Goal: Task Accomplishment & Management: Complete application form

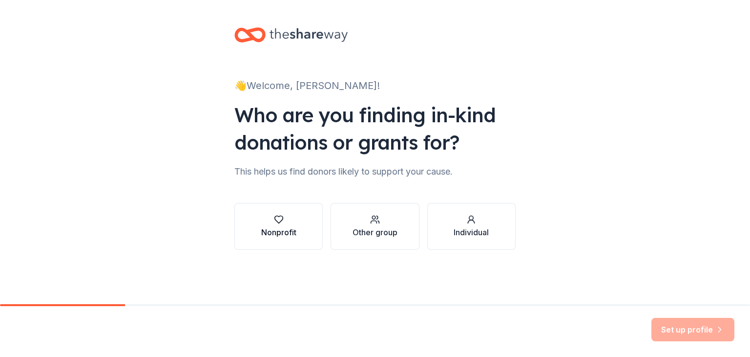
click at [277, 226] on div "Nonprofit" at bounding box center [278, 232] width 35 height 12
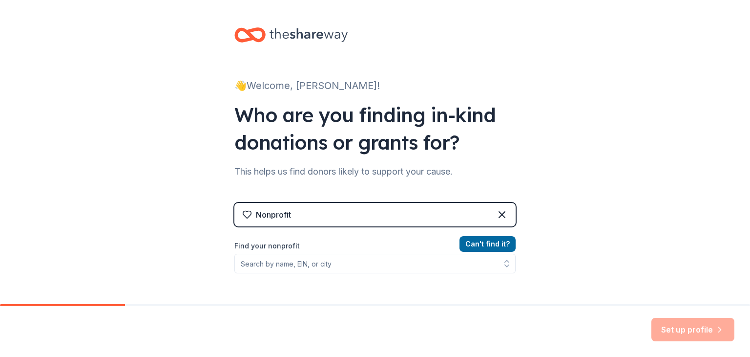
click at [361, 217] on div "Nonprofit" at bounding box center [375, 214] width 281 height 23
click at [369, 207] on div "Nonprofit" at bounding box center [375, 214] width 281 height 23
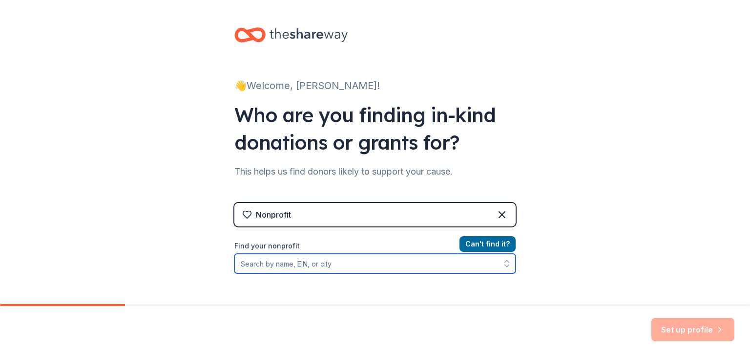
click at [321, 258] on input "Find your nonprofit" at bounding box center [375, 264] width 281 height 20
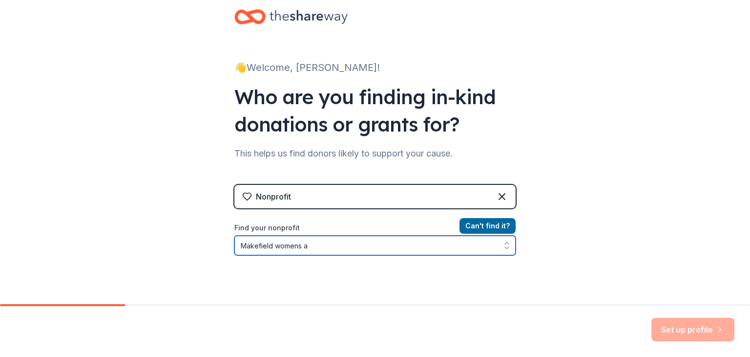
type input "Makefield womens"
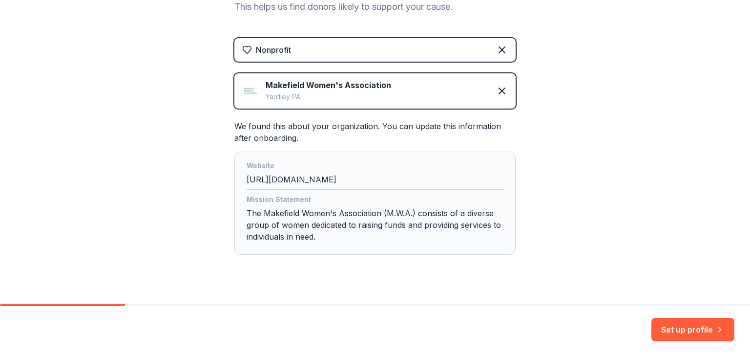
scroll to position [182, 0]
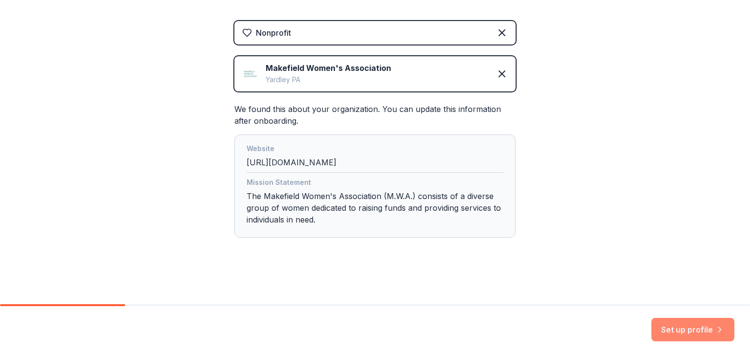
click at [682, 331] on button "Set up profile" at bounding box center [693, 329] width 83 height 23
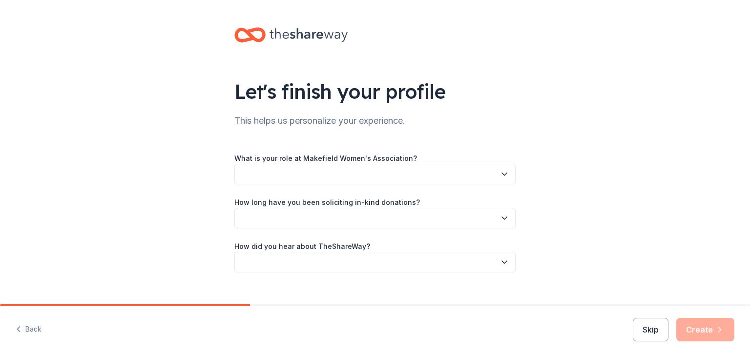
click at [332, 176] on button "button" at bounding box center [375, 174] width 281 height 21
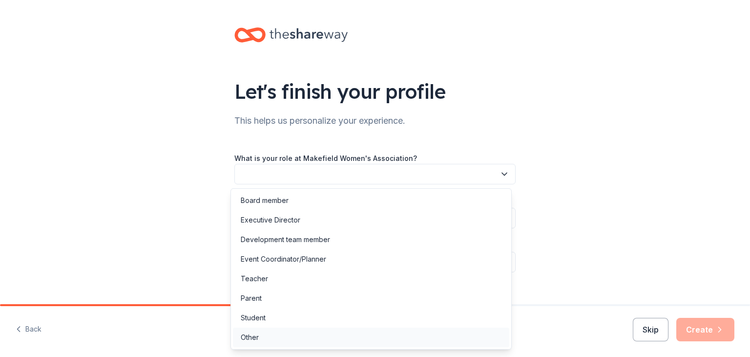
click at [337, 339] on div "Other" at bounding box center [371, 337] width 277 height 20
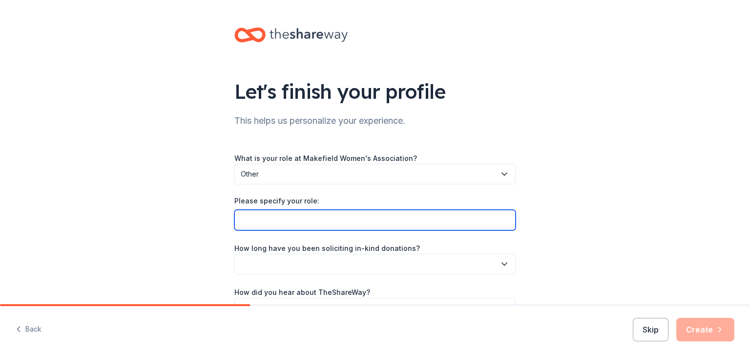
click at [315, 218] on input "Please specify your role:" at bounding box center [375, 220] width 281 height 21
type input "Memeber"
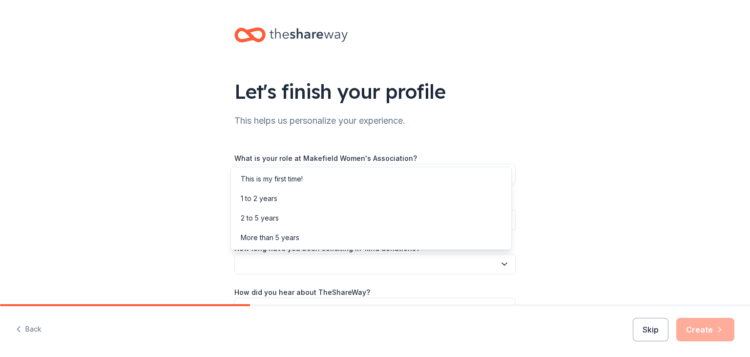
click at [317, 266] on button "button" at bounding box center [375, 264] width 281 height 21
click at [306, 199] on div "1 to 2 years" at bounding box center [371, 199] width 277 height 20
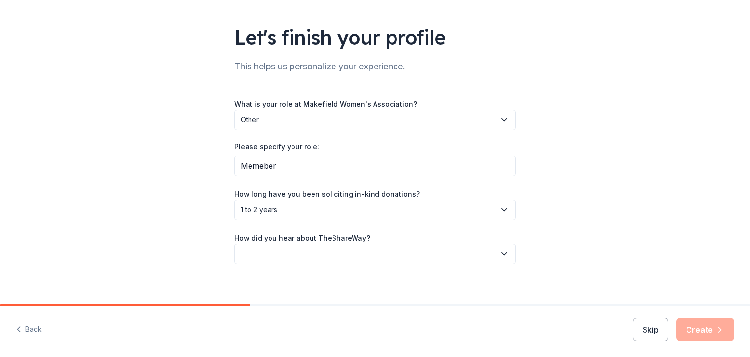
scroll to position [61, 0]
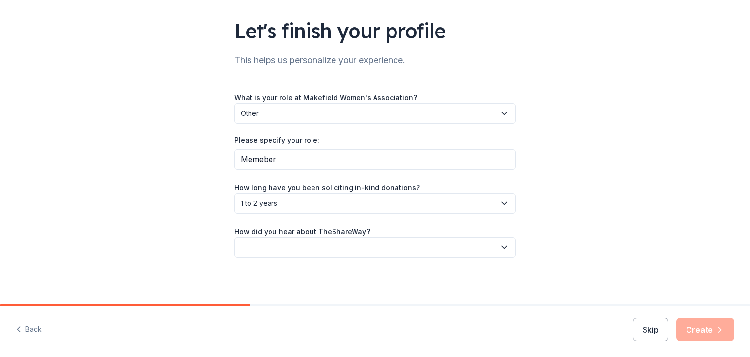
click at [369, 243] on button "button" at bounding box center [375, 247] width 281 height 21
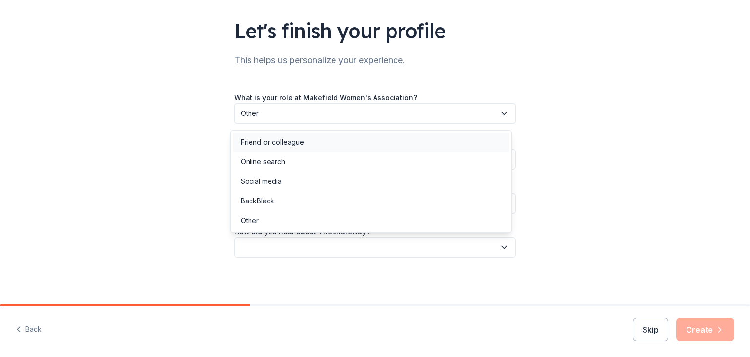
click at [340, 136] on div "Friend or colleague" at bounding box center [371, 142] width 277 height 20
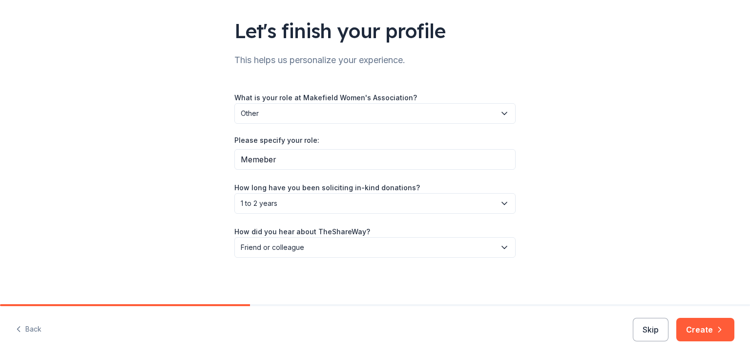
click at [706, 333] on button "Create" at bounding box center [706, 329] width 58 height 23
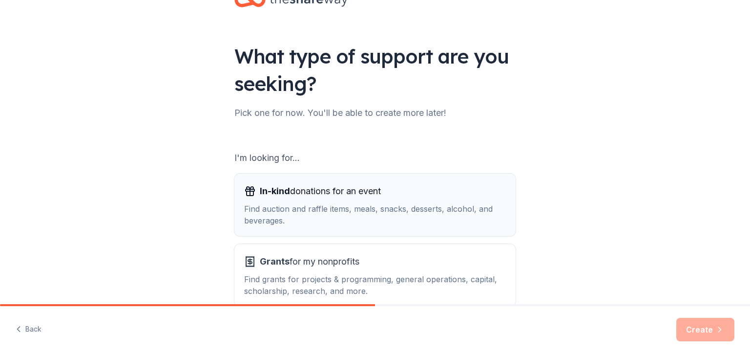
scroll to position [90, 0]
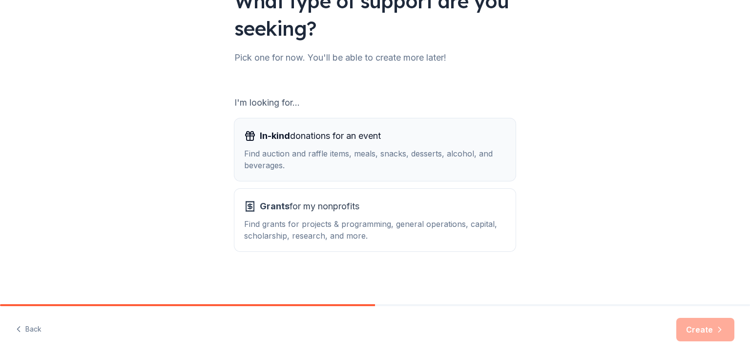
click at [406, 158] on div "Find auction and raffle items, meals, snacks, desserts, alcohol, and beverages." at bounding box center [375, 159] width 262 height 23
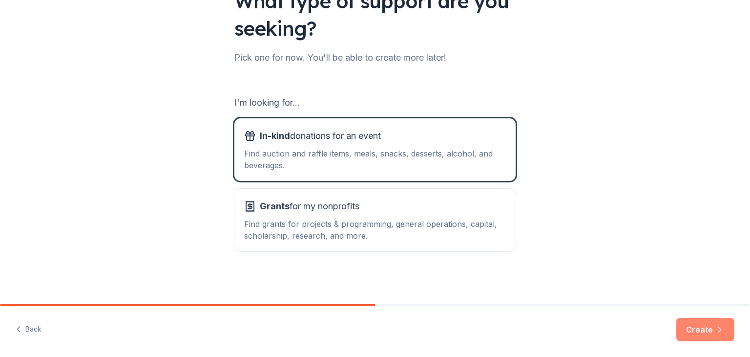
drag, startPoint x: 708, startPoint y: 330, endPoint x: 646, endPoint y: 194, distance: 148.9
click at [708, 330] on button "Create" at bounding box center [706, 329] width 58 height 23
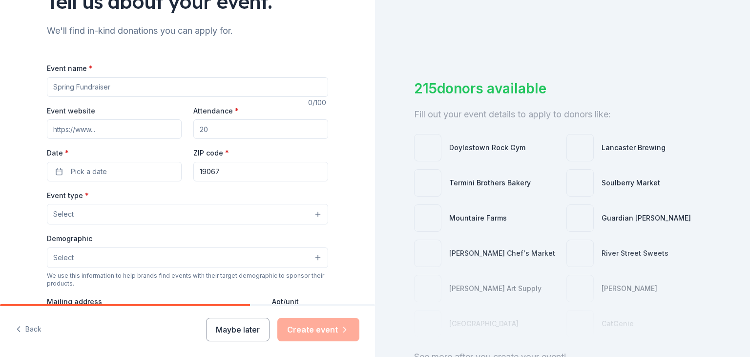
scroll to position [98, 0]
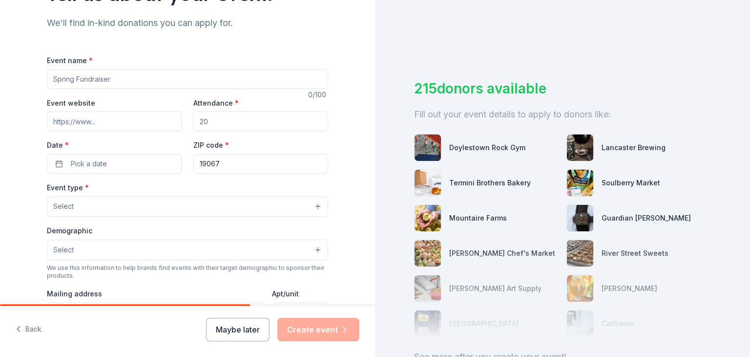
click at [125, 78] on input "Event name *" at bounding box center [187, 79] width 281 height 20
type input "Designer Bag Bingo"
click at [69, 122] on input "Event website" at bounding box center [114, 121] width 135 height 20
paste input "[URL][DOMAIN_NAME]"
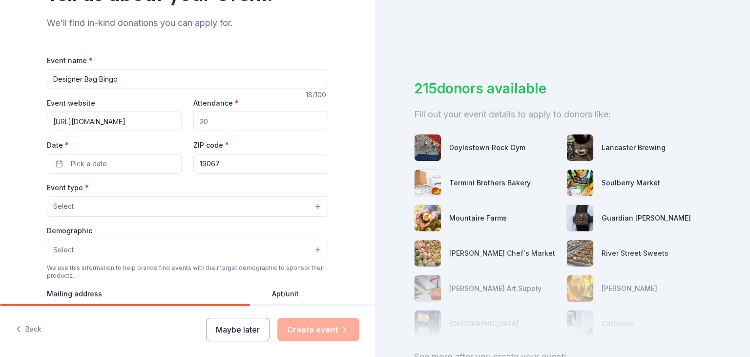
type input "[URL][DOMAIN_NAME]"
click at [226, 122] on input "Attendance *" at bounding box center [260, 121] width 135 height 20
type input "250"
click at [95, 163] on span "Pick a date" at bounding box center [89, 164] width 36 height 12
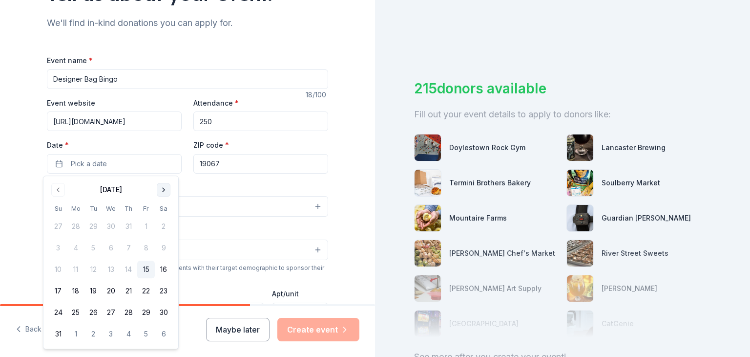
click at [164, 188] on button "Go to next month" at bounding box center [164, 190] width 14 height 14
click at [161, 188] on button "Go to next month" at bounding box center [164, 190] width 14 height 14
click at [143, 269] on button "17" at bounding box center [146, 269] width 18 height 18
click at [394, 217] on div "200 donors available Fill out your event details to apply to donors like: Doyle…" at bounding box center [562, 178] width 375 height 357
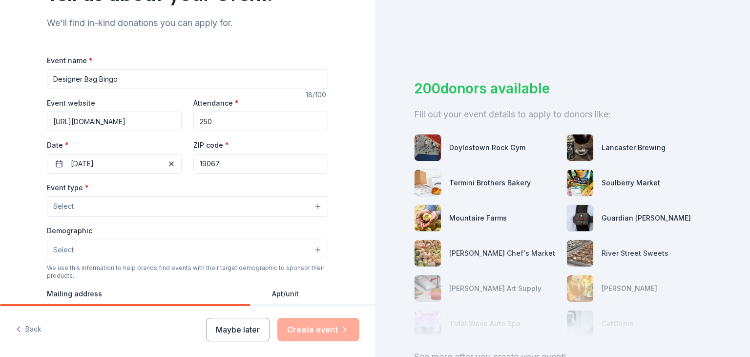
click at [125, 206] on button "Select" at bounding box center [187, 206] width 281 height 21
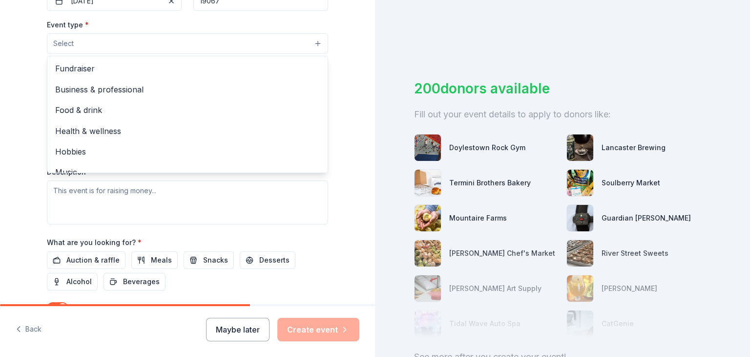
scroll to position [249, 0]
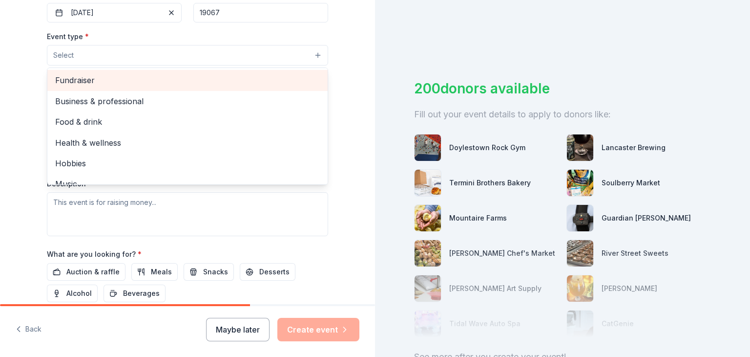
click at [187, 76] on span "Fundraiser" at bounding box center [187, 80] width 265 height 13
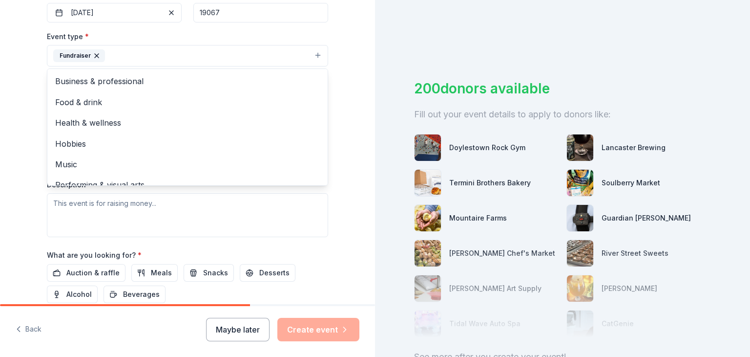
click at [328, 214] on div "Tell us about your event. We'll find in-kind donations you can apply for. Event…" at bounding box center [187, 76] width 313 height 651
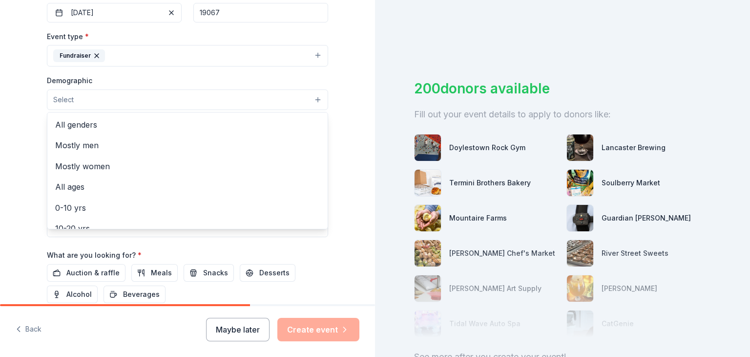
click at [115, 99] on button "Select" at bounding box center [187, 99] width 281 height 21
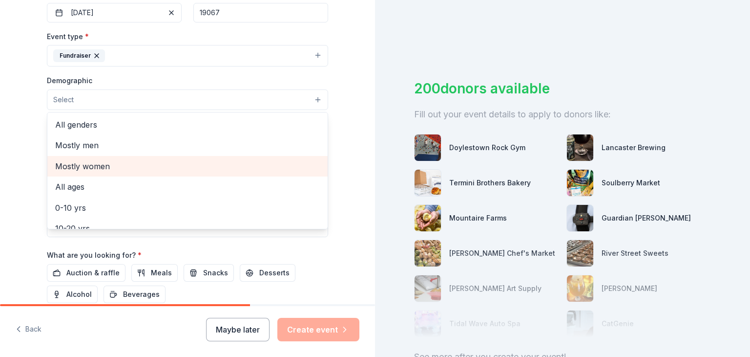
click at [123, 161] on span "Mostly women" at bounding box center [187, 166] width 265 height 13
click at [173, 172] on span "All ages" at bounding box center [187, 167] width 265 height 13
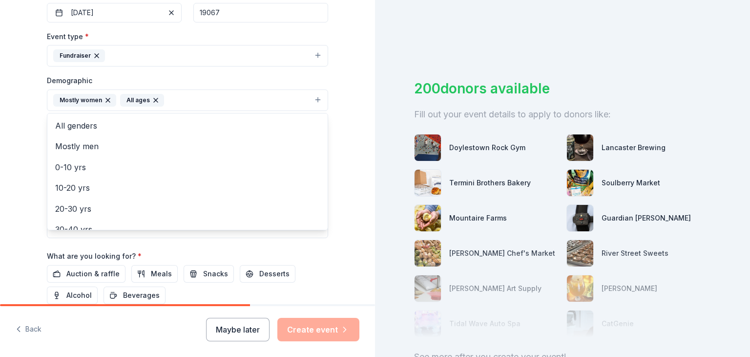
click at [357, 175] on div "Tell us about your event. We'll find in-kind donations you can apply for. Event…" at bounding box center [187, 77] width 375 height 652
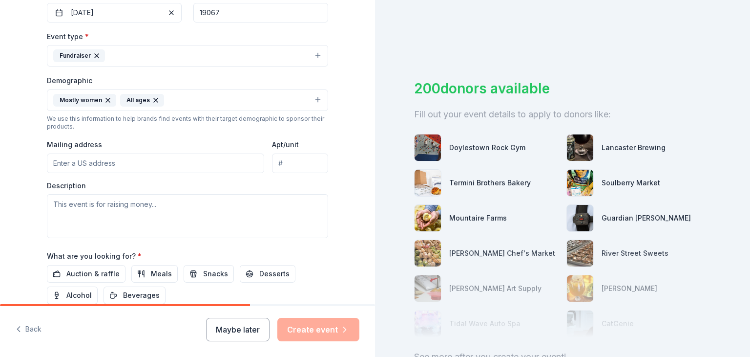
click at [148, 162] on input "Mailing address" at bounding box center [155, 163] width 217 height 20
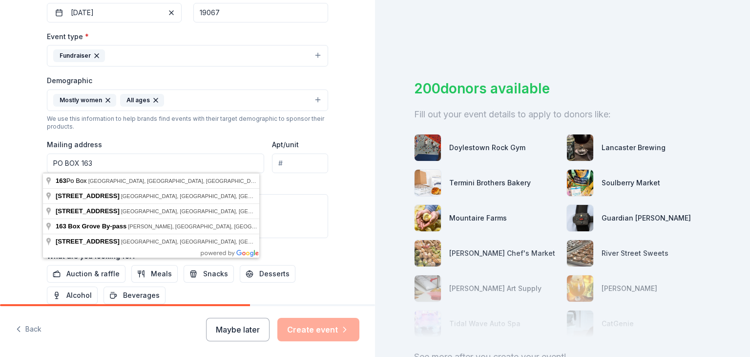
click at [352, 174] on div "Tell us about your event. We'll find in-kind donations you can apply for. Event…" at bounding box center [187, 77] width 375 height 652
click at [168, 162] on input "PO BOX 163" at bounding box center [155, 163] width 217 height 20
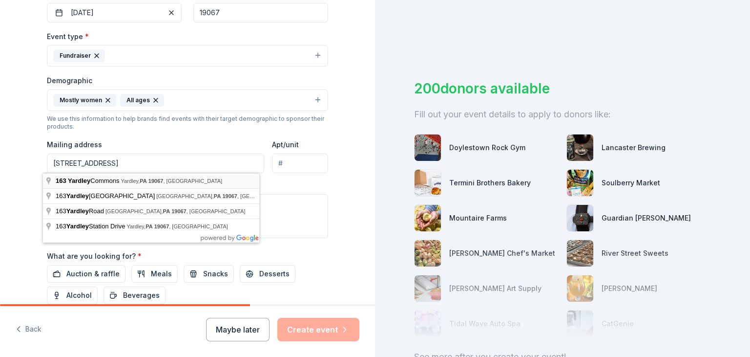
type input "[STREET_ADDRESS]"
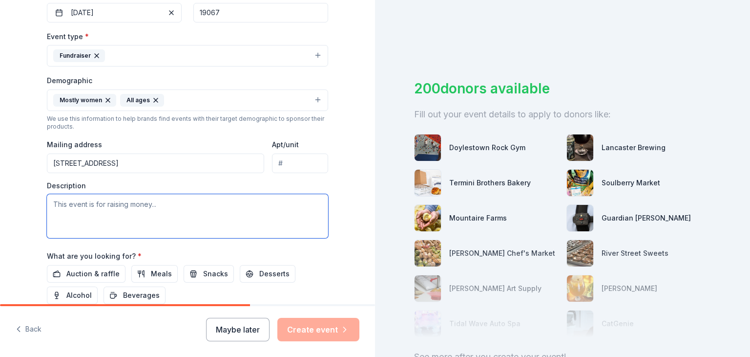
click at [126, 203] on textarea at bounding box center [187, 216] width 281 height 44
click at [153, 203] on textarea "THis even raises money for" at bounding box center [187, 216] width 281 height 44
paste textarea "Your donation helps the Makefield Women’s Association continue our mission of s…"
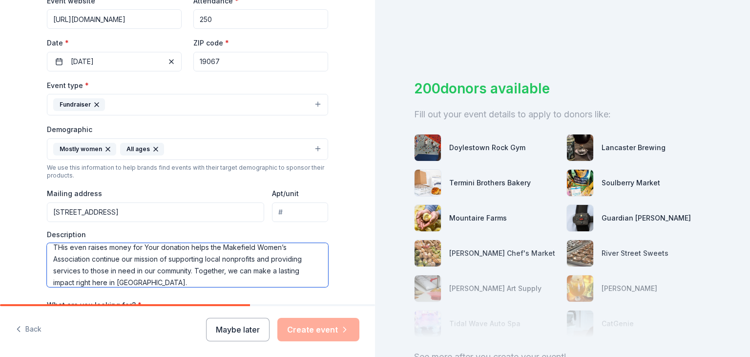
scroll to position [0, 0]
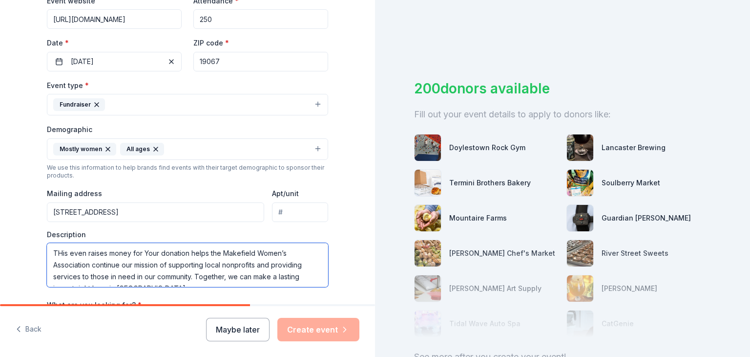
drag, startPoint x: 139, startPoint y: 245, endPoint x: 25, endPoint y: 233, distance: 114.0
click at [25, 233] on div "Tell us about your event. We'll find in-kind donations you can apply for. Event…" at bounding box center [187, 126] width 375 height 652
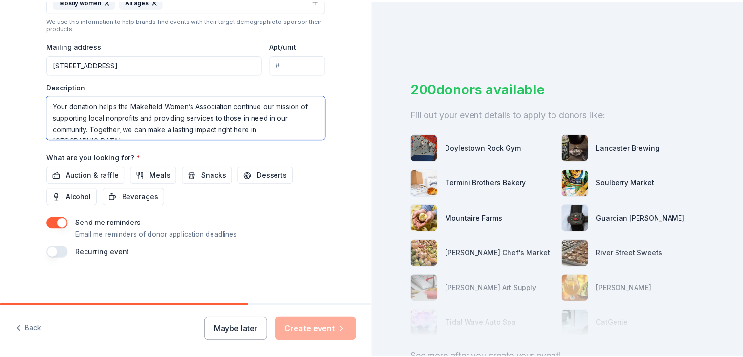
scroll to position [348, 0]
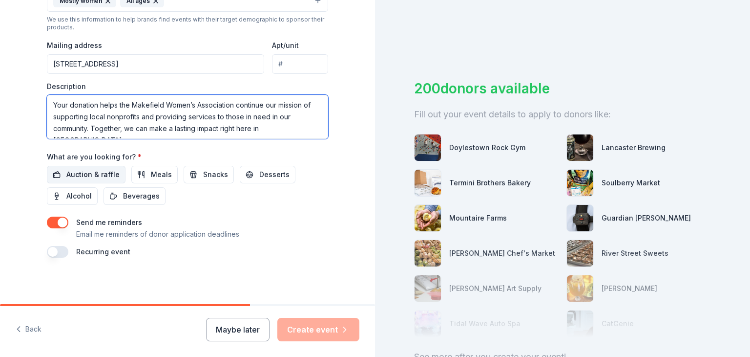
type textarea "Your donation helps the Makefield Women’s Association continue our mission of s…"
click at [96, 177] on span "Auction & raffle" at bounding box center [92, 175] width 53 height 12
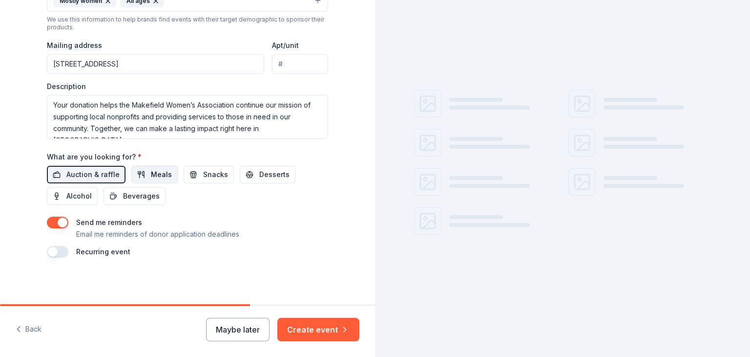
click at [156, 175] on span "Meals" at bounding box center [161, 175] width 21 height 12
click at [208, 175] on span "Snacks" at bounding box center [215, 175] width 25 height 12
click at [246, 178] on button "Desserts" at bounding box center [268, 175] width 56 height 18
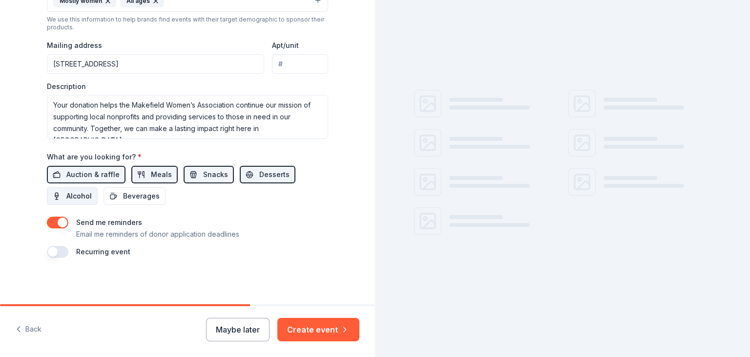
click at [77, 192] on span "Alcohol" at bounding box center [78, 196] width 25 height 12
click at [129, 194] on span "Beverages" at bounding box center [141, 196] width 37 height 12
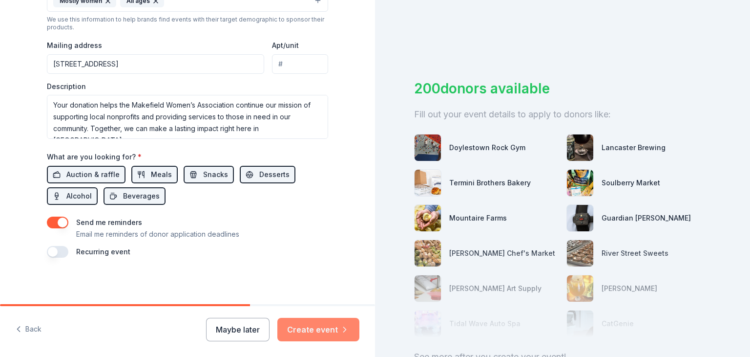
click at [320, 329] on button "Create event" at bounding box center [319, 329] width 82 height 23
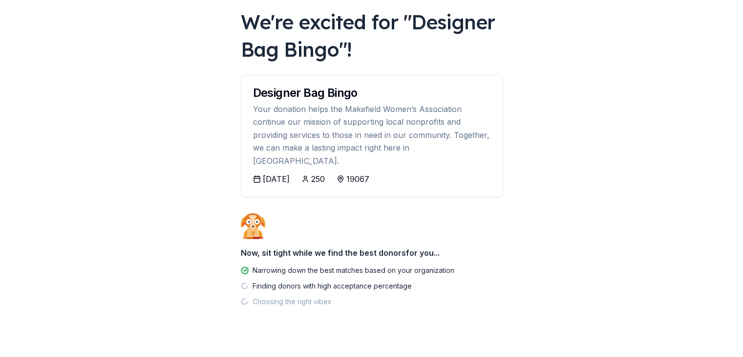
scroll to position [56, 0]
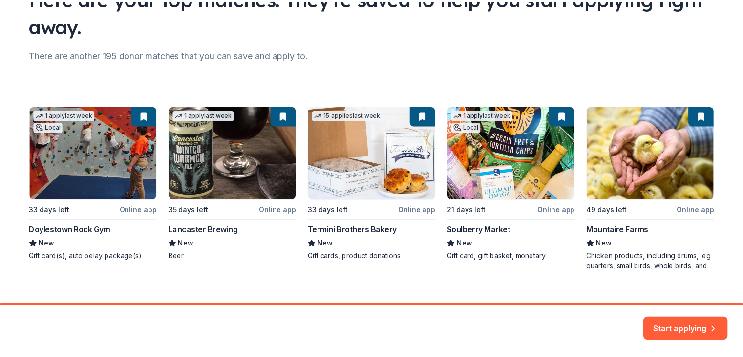
scroll to position [107, 0]
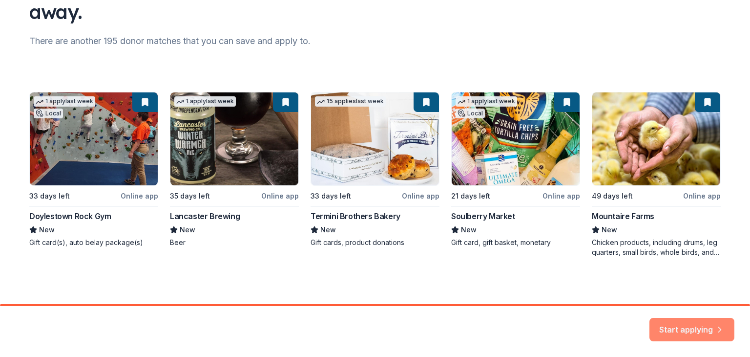
click at [687, 325] on button "Start applying" at bounding box center [692, 323] width 85 height 23
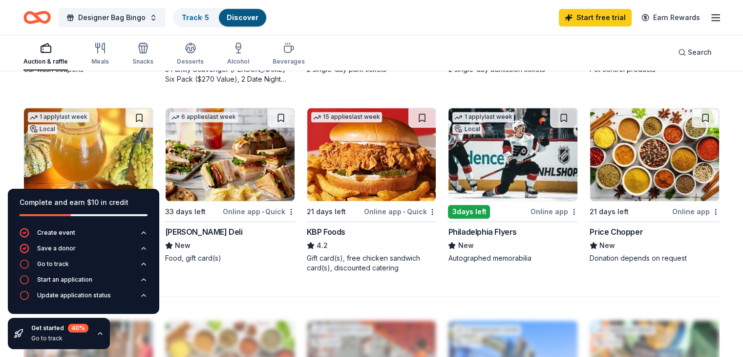
scroll to position [635, 0]
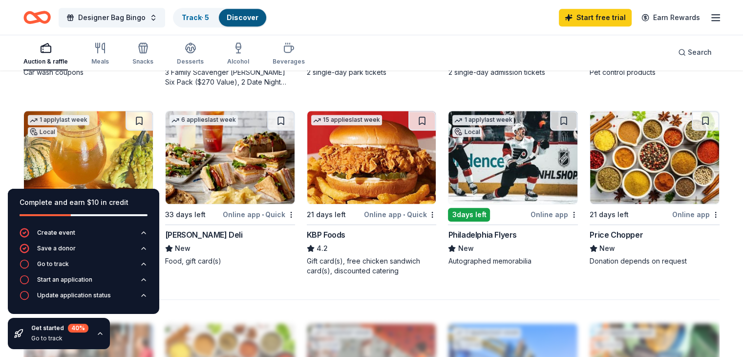
click at [508, 170] on img at bounding box center [513, 157] width 129 height 93
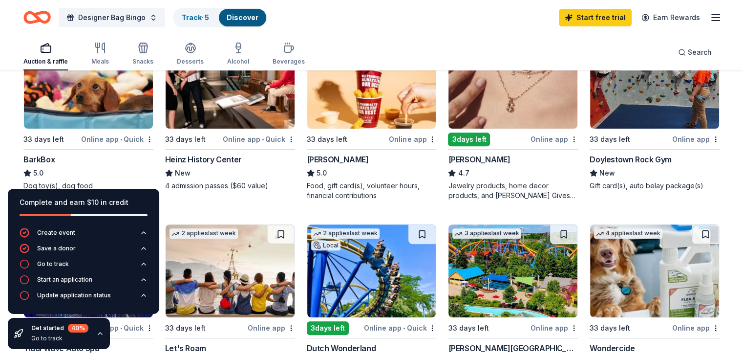
scroll to position [0, 0]
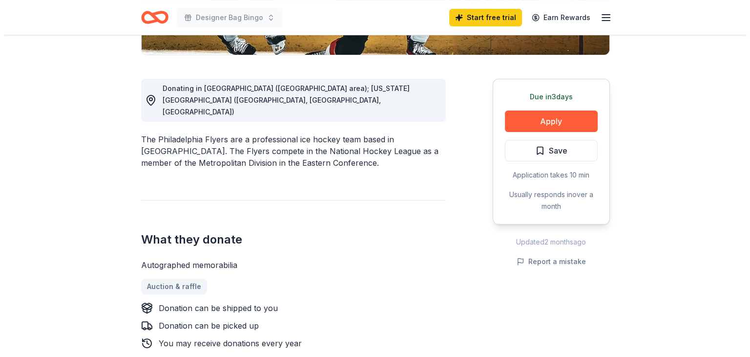
scroll to position [244, 0]
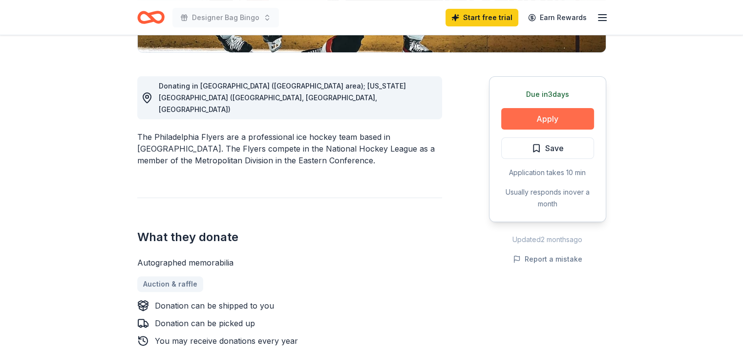
click at [545, 119] on button "Apply" at bounding box center [547, 118] width 93 height 21
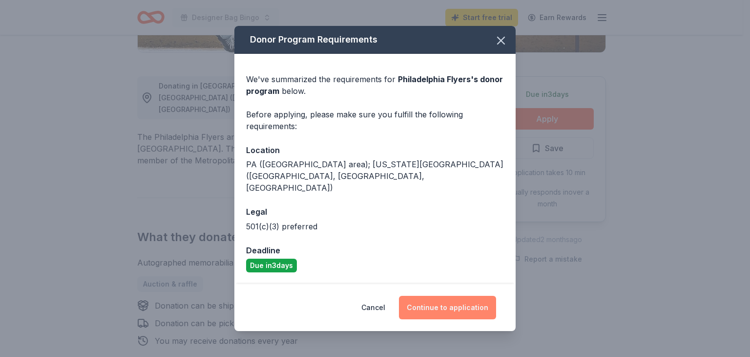
click at [459, 296] on button "Continue to application" at bounding box center [447, 307] width 97 height 23
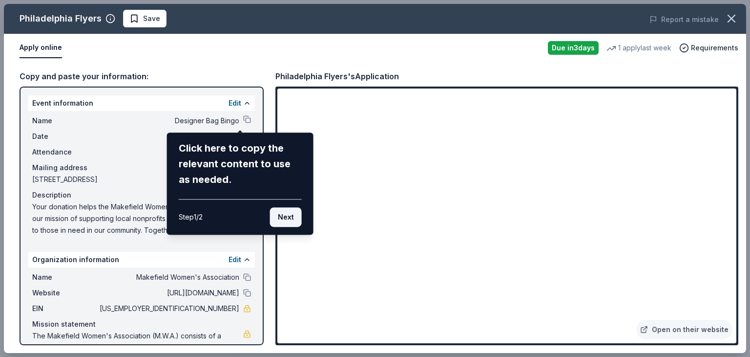
click at [286, 218] on button "Next" at bounding box center [286, 217] width 32 height 20
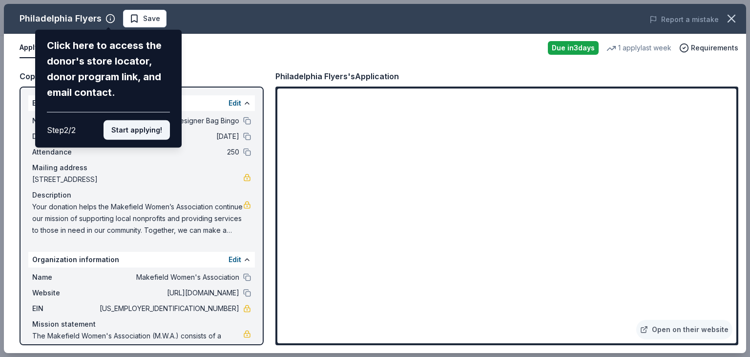
click at [150, 130] on button "Start applying!" at bounding box center [137, 130] width 66 height 20
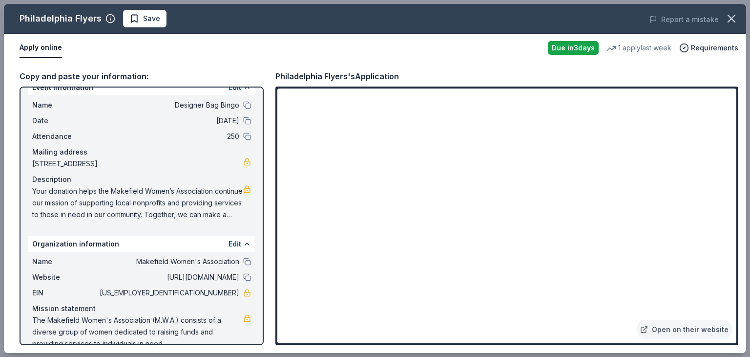
scroll to position [0, 0]
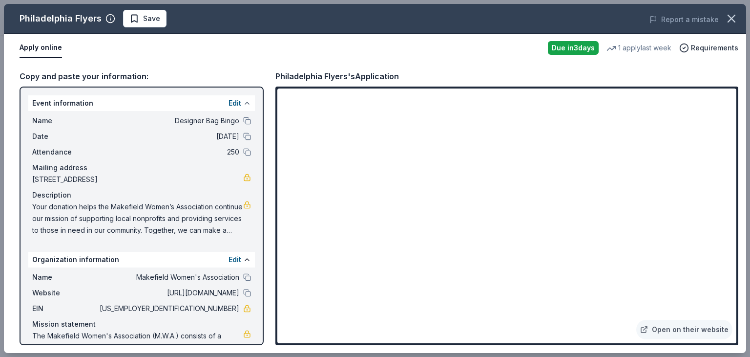
click at [243, 101] on button at bounding box center [247, 103] width 8 height 8
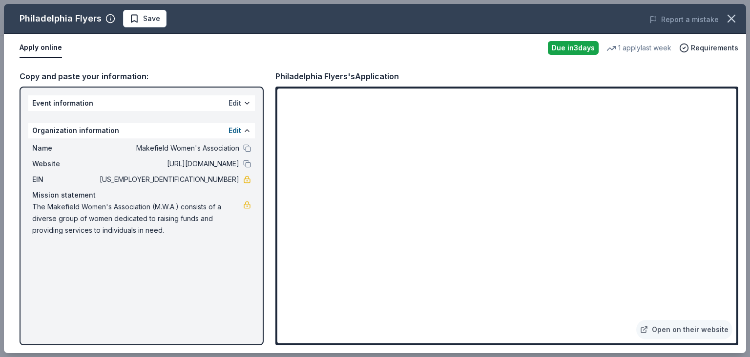
click at [238, 100] on button "Edit" at bounding box center [235, 103] width 13 height 12
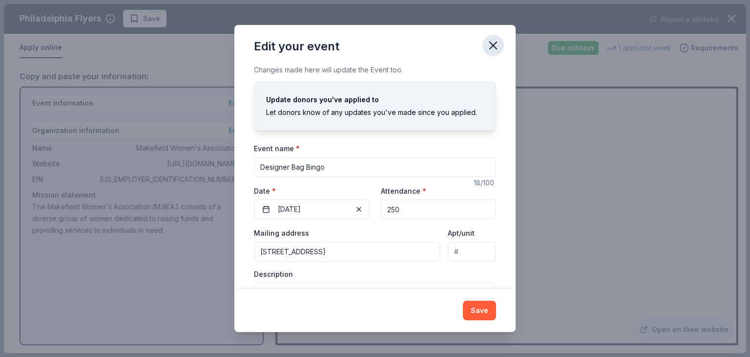
click at [496, 41] on icon "button" at bounding box center [494, 46] width 14 height 14
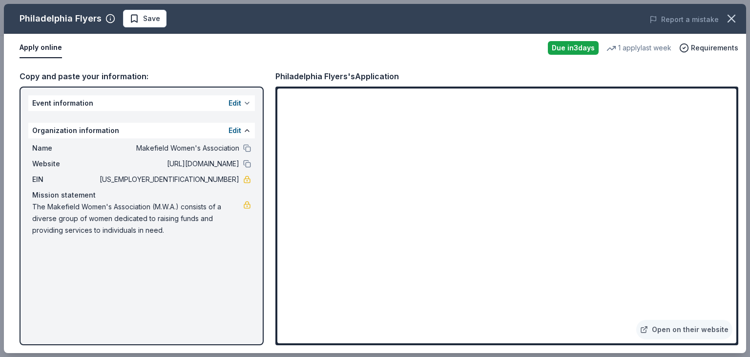
click at [246, 100] on button at bounding box center [247, 103] width 8 height 8
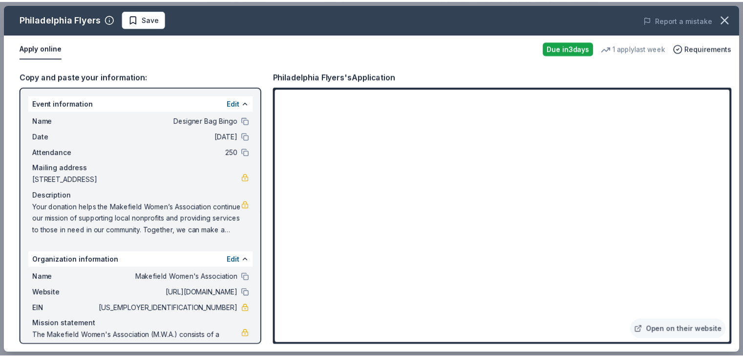
scroll to position [32, 0]
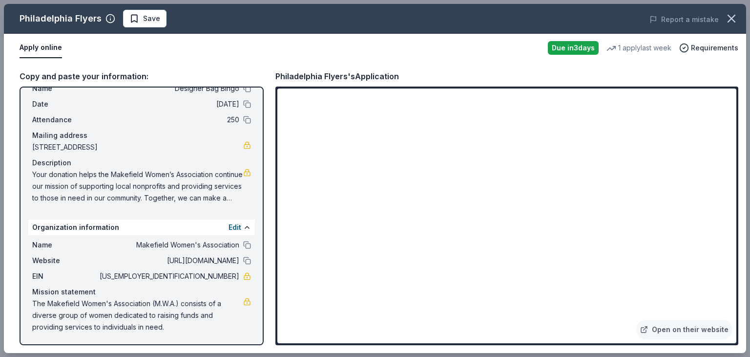
drag, startPoint x: 232, startPoint y: 276, endPoint x: 202, endPoint y: 270, distance: 30.3
click at [202, 270] on div "EIN 23-2731533" at bounding box center [141, 276] width 219 height 12
drag, startPoint x: 191, startPoint y: 274, endPoint x: 226, endPoint y: 280, distance: 35.7
click at [226, 280] on span "[US_EMPLOYER_IDENTIFICATION_NUMBER]" at bounding box center [169, 276] width 142 height 12
click at [733, 15] on icon "button" at bounding box center [732, 19] width 14 height 14
